Goal: Navigation & Orientation: Find specific page/section

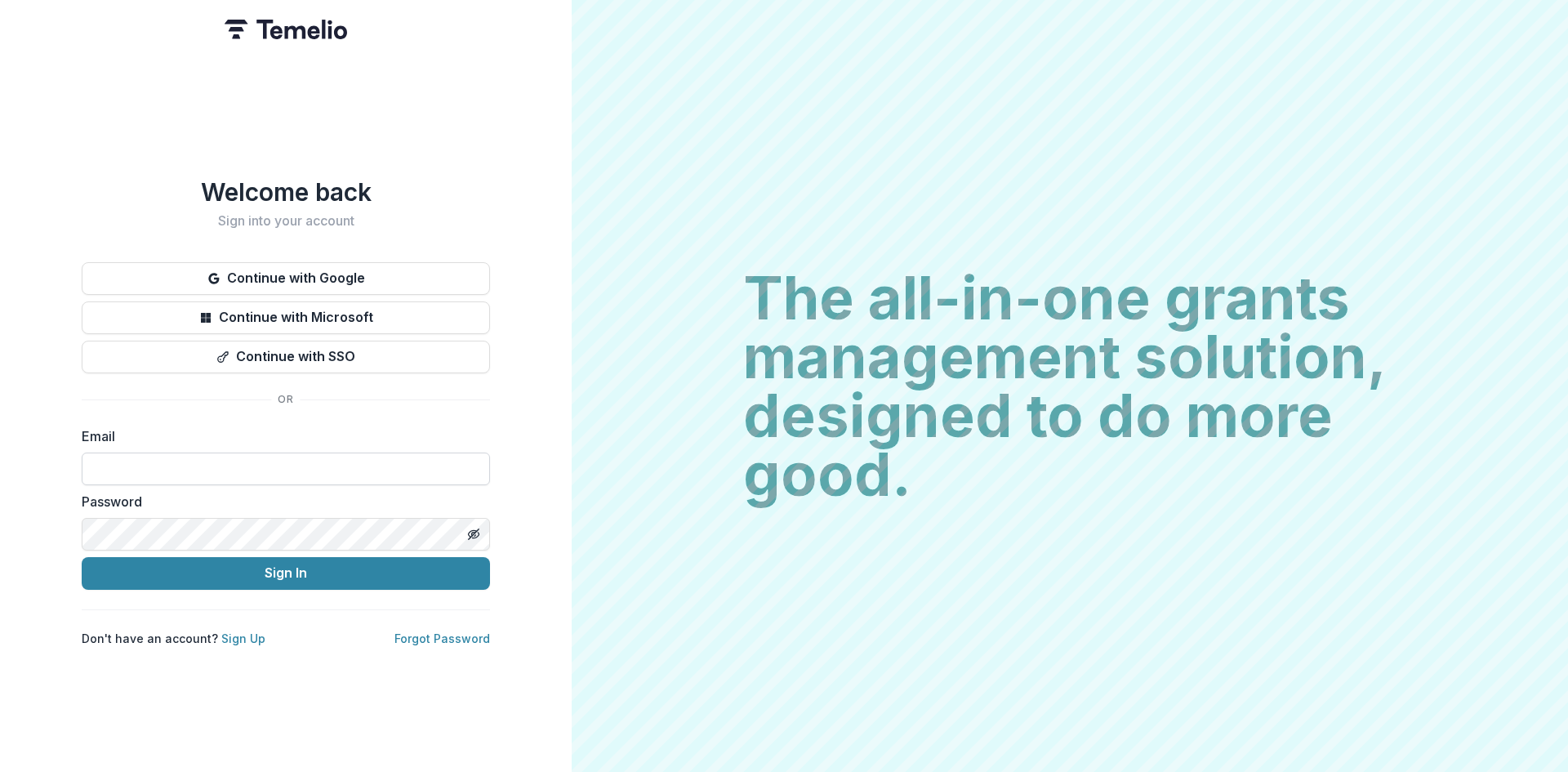
click at [340, 460] on input at bounding box center [286, 469] width 409 height 33
type input "**********"
click at [356, 577] on button "Sign In" at bounding box center [286, 574] width 409 height 33
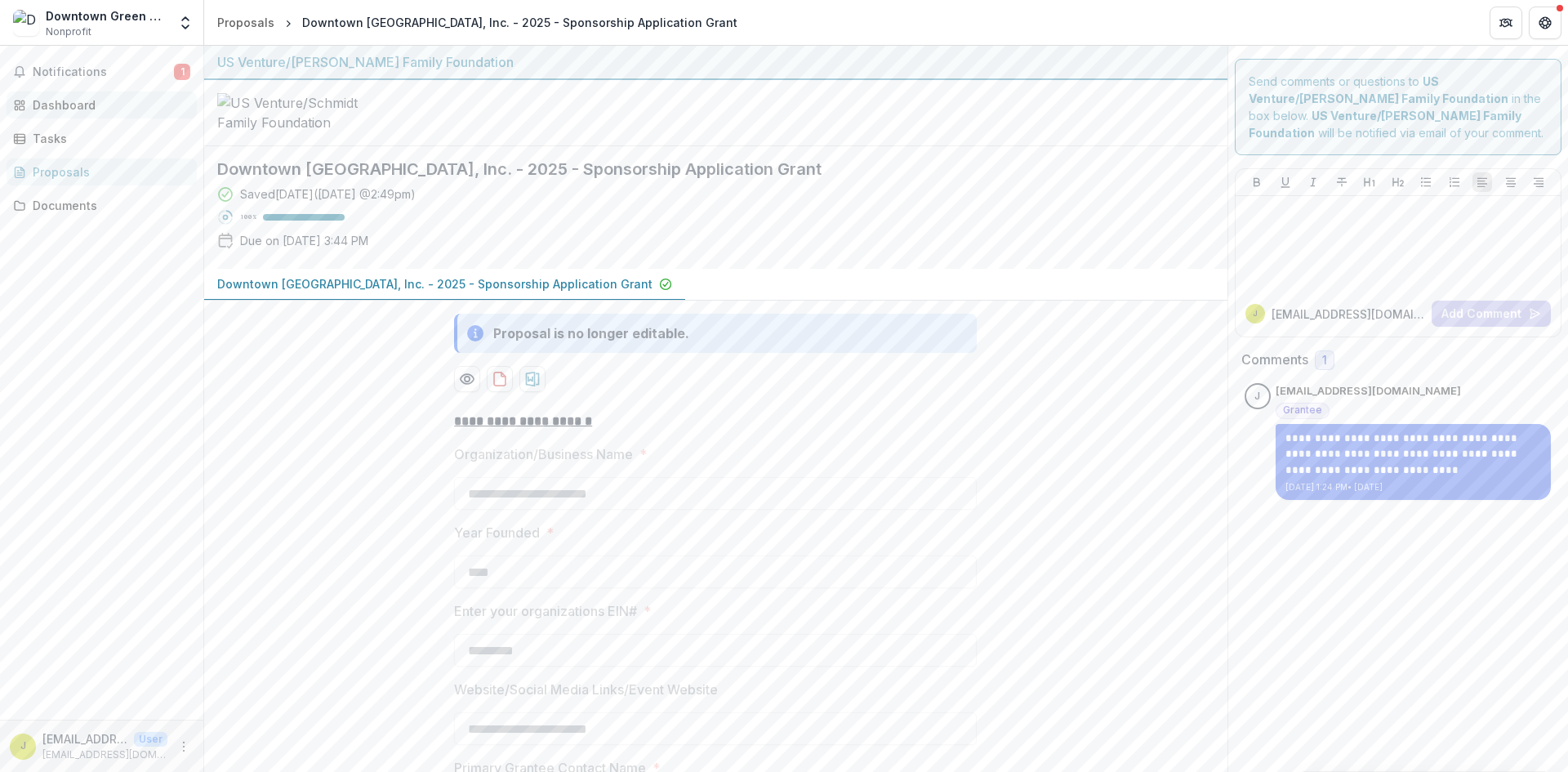
click at [57, 100] on div "Dashboard" at bounding box center [108, 105] width 151 height 17
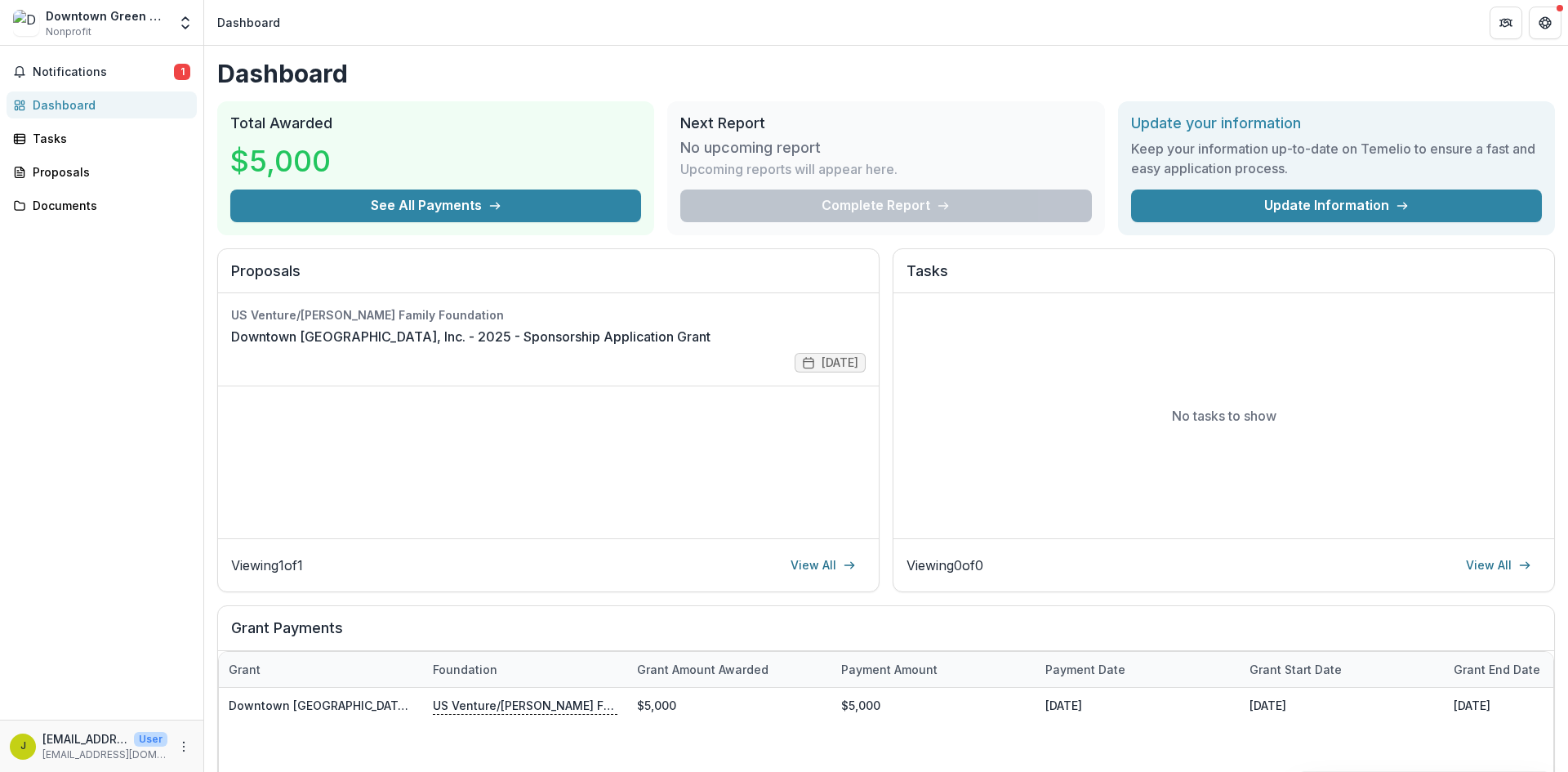
click at [748, 209] on div "Complete Report" at bounding box center [886, 206] width 411 height 33
click at [74, 204] on div "Documents" at bounding box center [108, 205] width 151 height 17
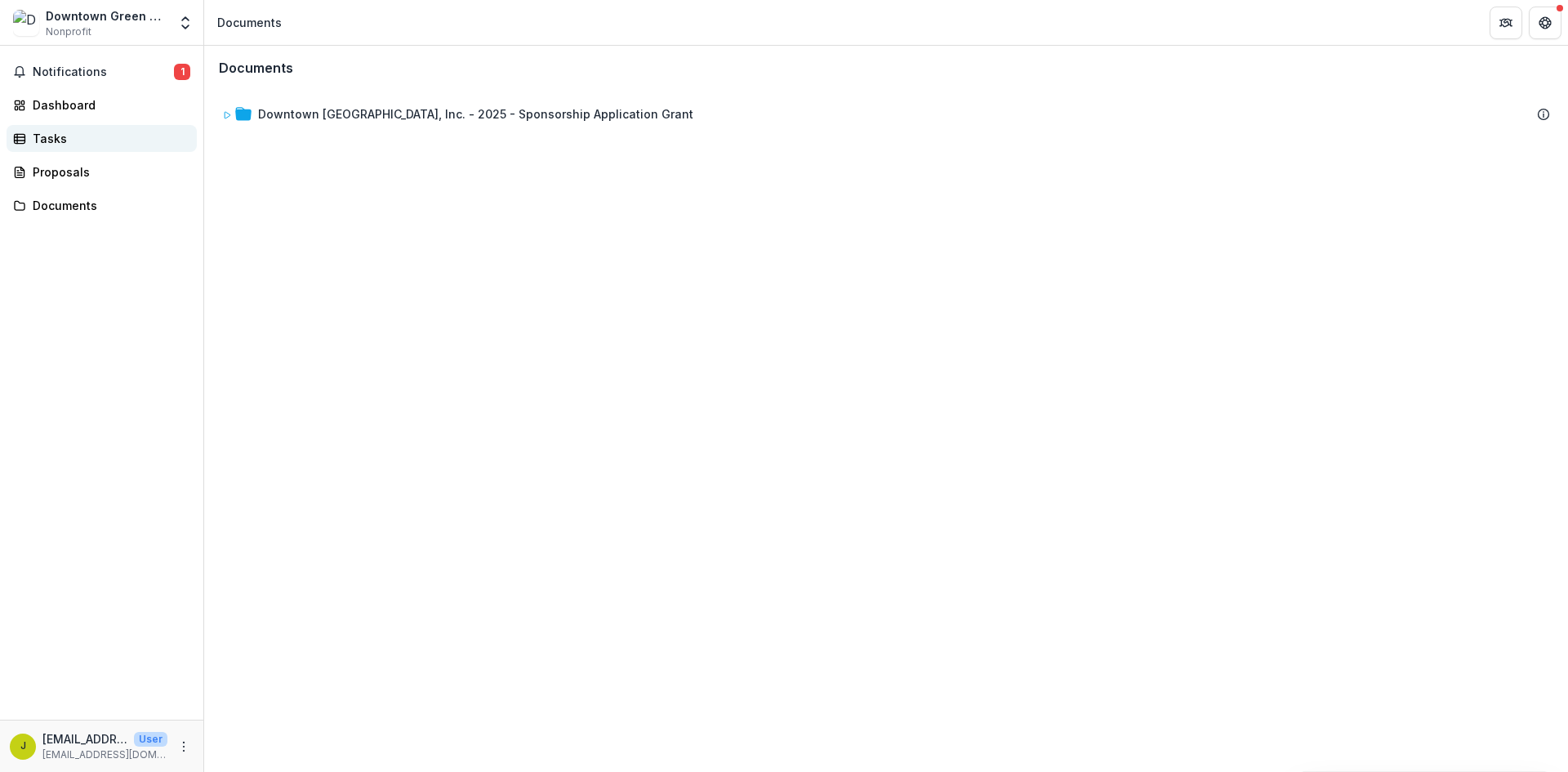
click at [45, 131] on div "Tasks" at bounding box center [108, 138] width 151 height 17
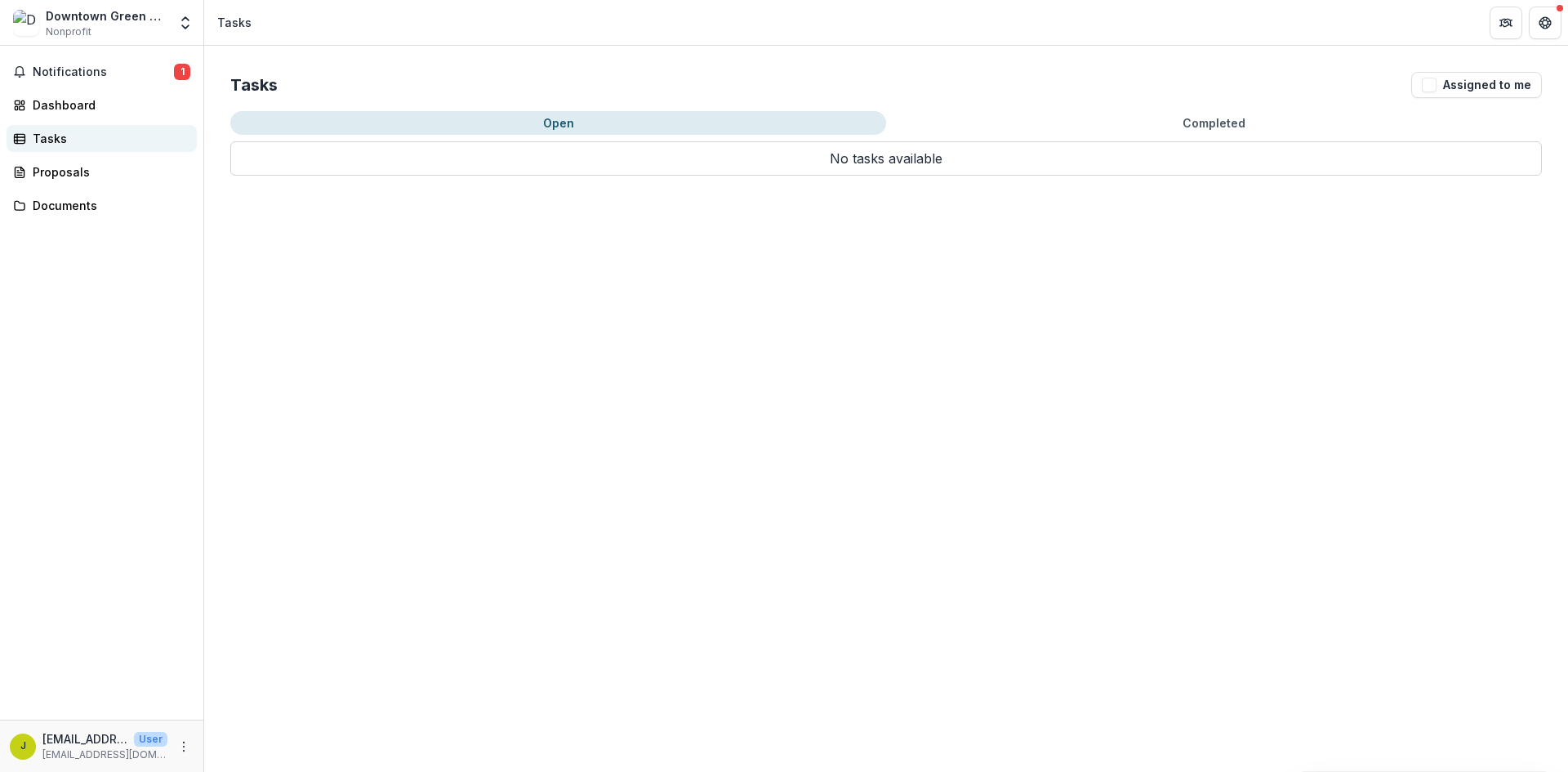
click at [45, 135] on div "Tasks" at bounding box center [108, 138] width 151 height 17
click at [50, 104] on div "Dashboard" at bounding box center [108, 105] width 151 height 17
